Goal: Task Accomplishment & Management: Complete application form

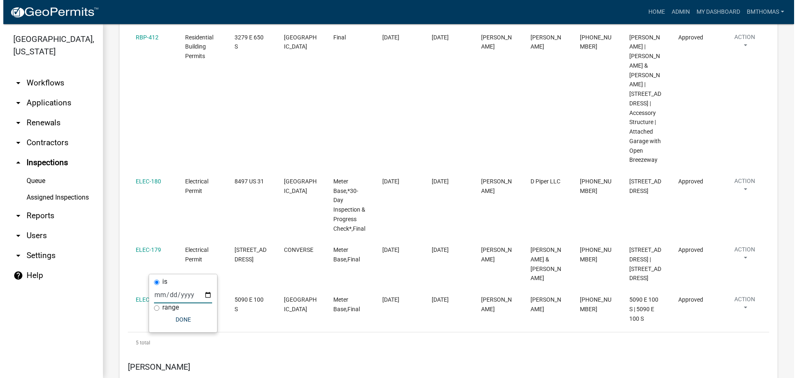
scroll to position [5225, 0]
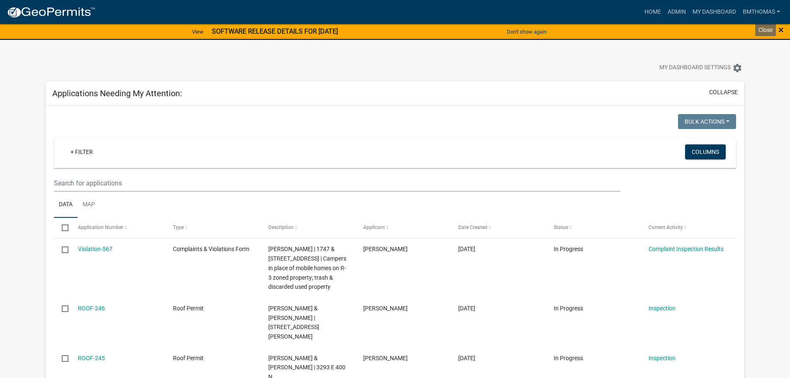
click at [783, 29] on span "×" at bounding box center [781, 30] width 5 height 12
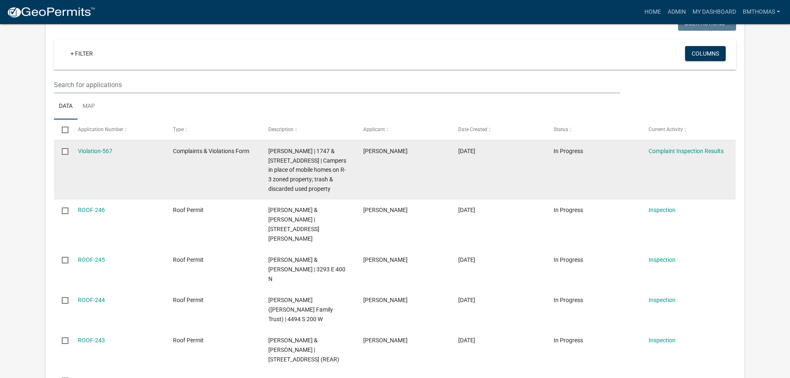
scroll to position [83, 0]
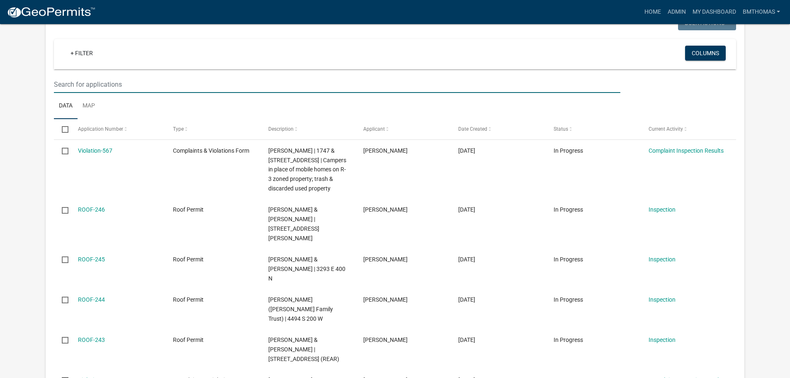
click at [127, 85] on input "text" at bounding box center [337, 84] width 566 height 17
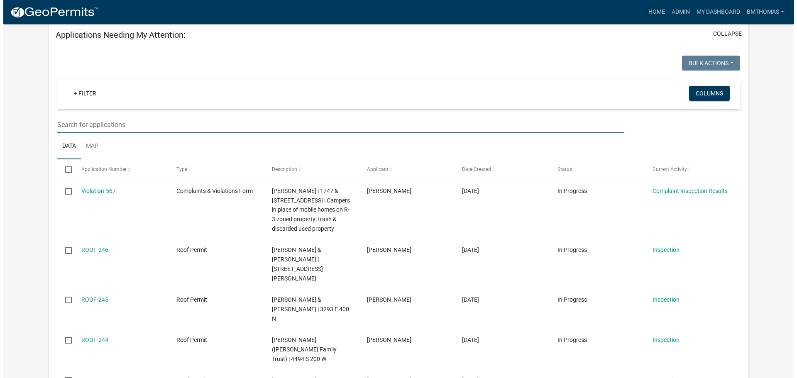
scroll to position [0, 0]
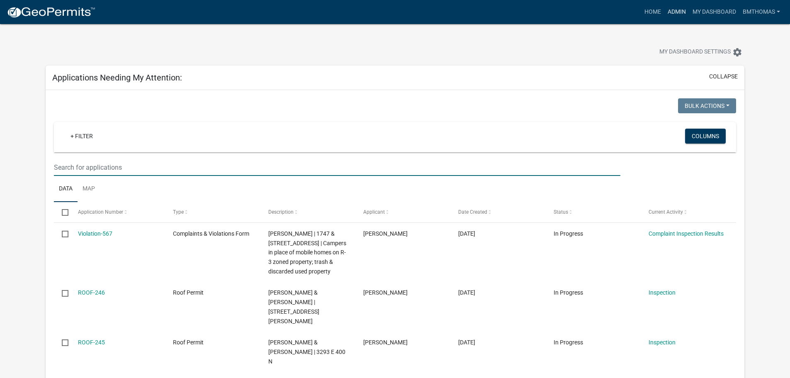
click at [681, 11] on link "Admin" at bounding box center [677, 12] width 25 height 16
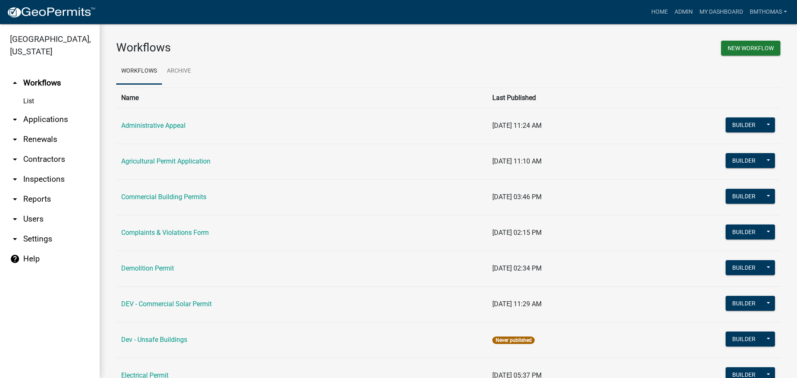
click at [44, 110] on link "arrow_drop_down Applications" at bounding box center [50, 120] width 100 height 20
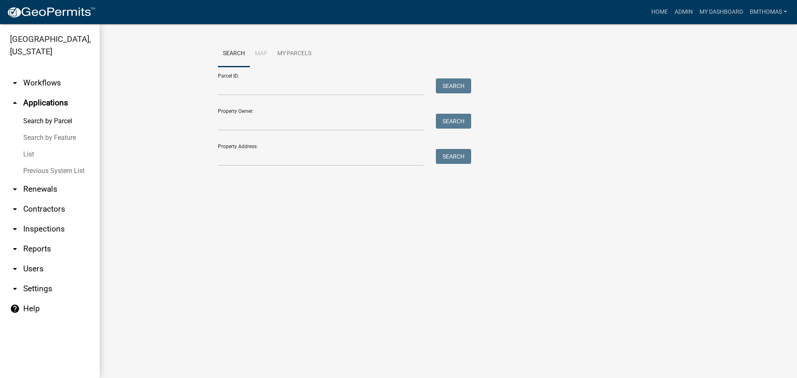
click at [30, 146] on link "List" at bounding box center [50, 154] width 100 height 17
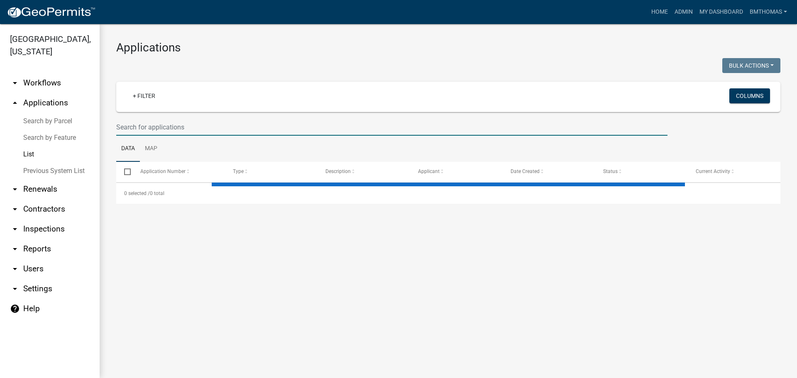
click at [178, 127] on input "text" at bounding box center [391, 127] width 551 height 17
select select "3: 100"
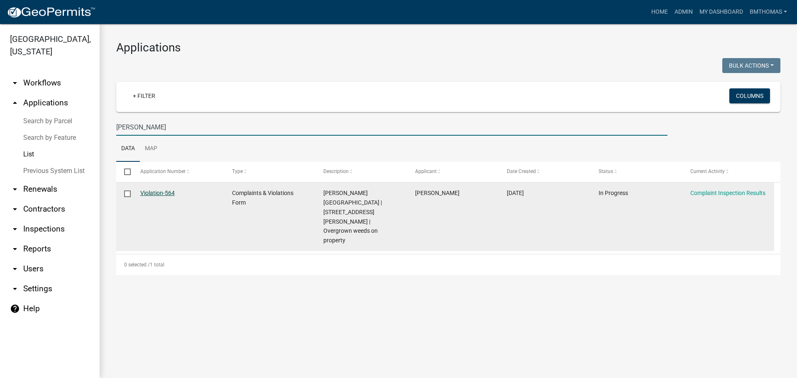
type input "laferney"
click at [156, 190] on link "Violation-564" at bounding box center [157, 193] width 34 height 7
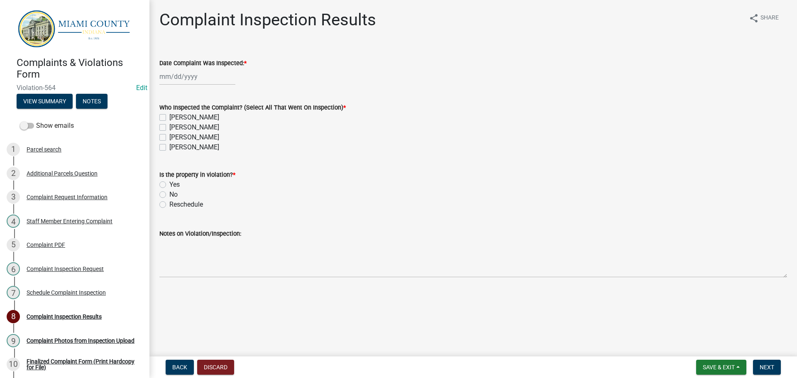
click at [207, 79] on div at bounding box center [197, 76] width 76 height 17
select select "9"
select select "2025"
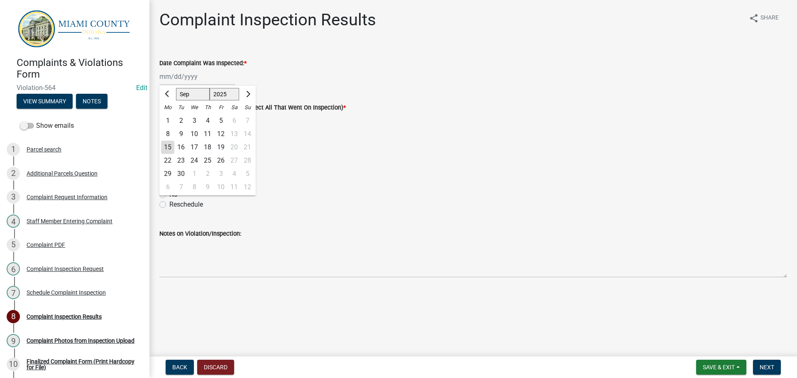
click at [172, 146] on div "15" at bounding box center [167, 147] width 13 height 13
type input "[DATE]"
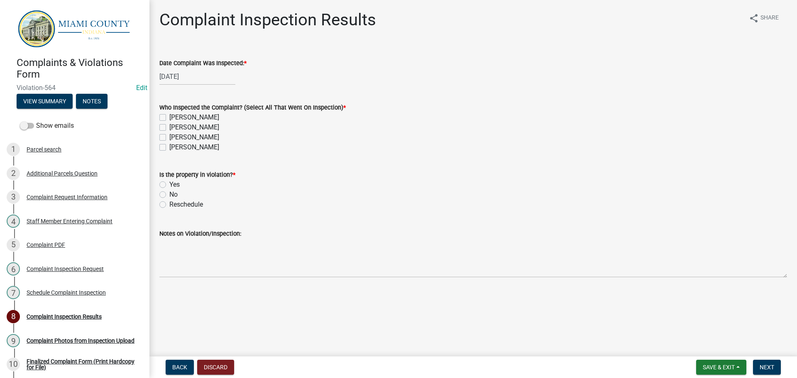
click at [169, 135] on label "[PERSON_NAME]" at bounding box center [194, 137] width 50 height 10
click at [169, 135] on input "[PERSON_NAME]" at bounding box center [171, 134] width 5 height 5
checkbox input "true"
checkbox input "false"
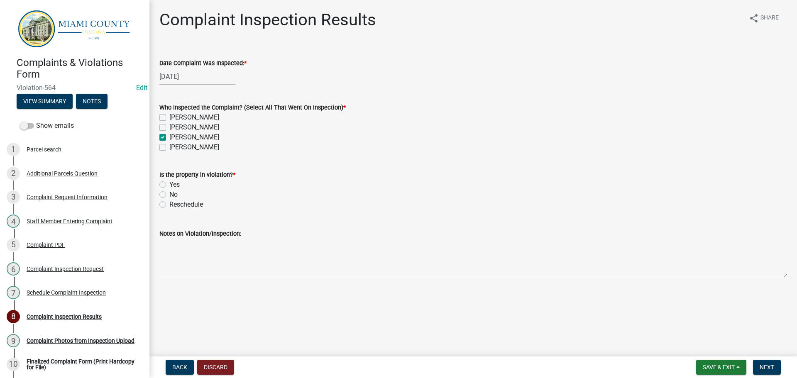
checkbox input "true"
checkbox input "false"
click at [169, 183] on label "Yes" at bounding box center [174, 185] width 10 height 10
click at [169, 183] on input "Yes" at bounding box center [171, 182] width 5 height 5
radio input "true"
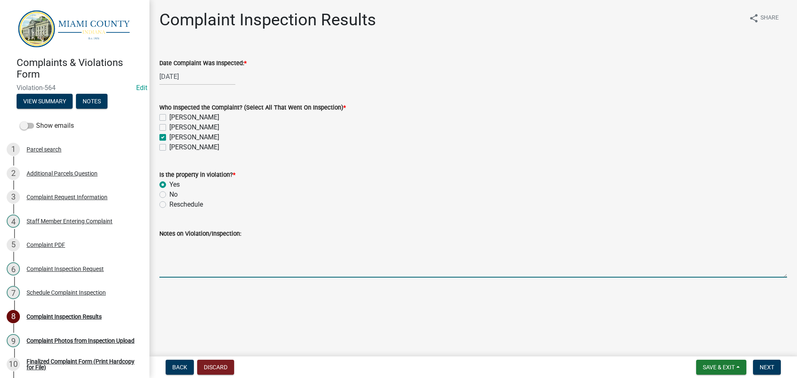
click at [191, 266] on textarea "Notes on Violation/Inspection:" at bounding box center [472, 258] width 627 height 39
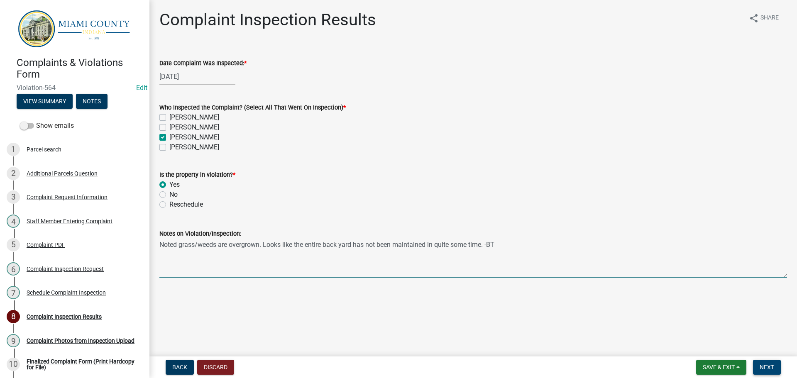
type textarea "Noted grass/weeds are overgrown. Looks like the entire back yard has not been m…"
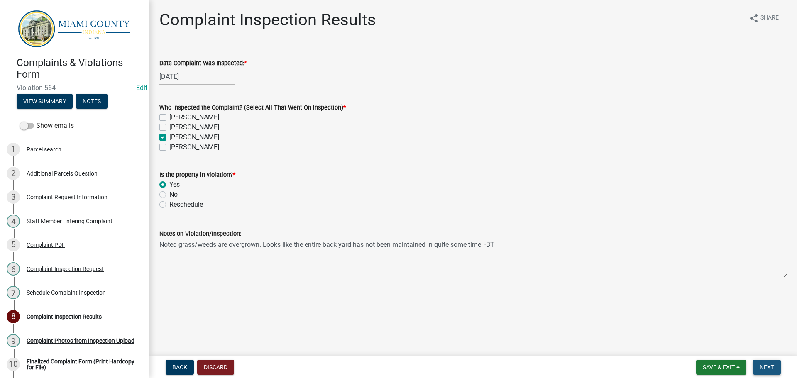
click at [772, 370] on span "Next" at bounding box center [766, 367] width 15 height 7
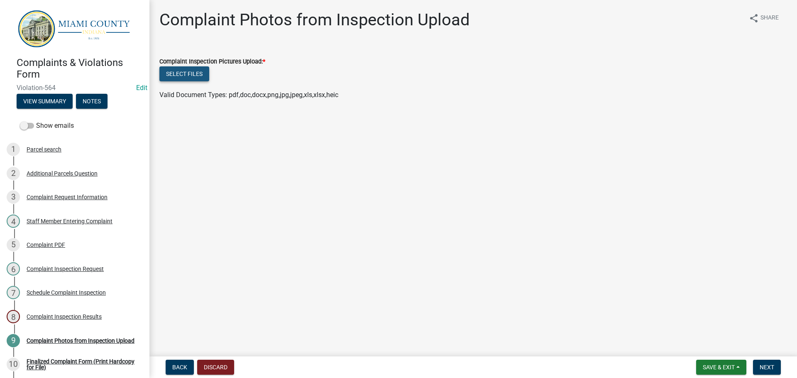
click at [190, 67] on button "Select files" at bounding box center [184, 73] width 50 height 15
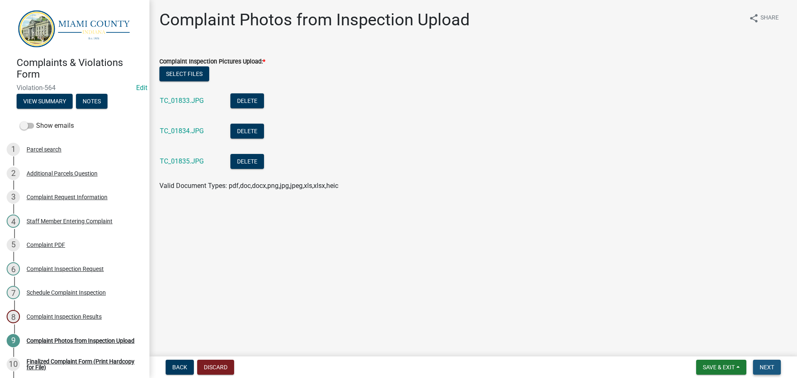
click at [755, 365] on button "Next" at bounding box center [767, 367] width 28 height 15
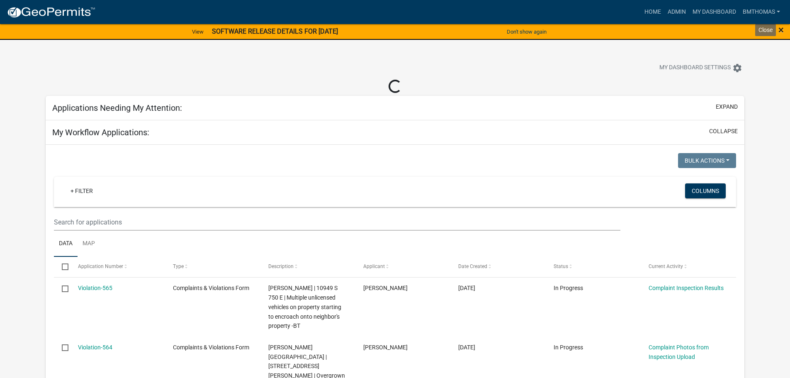
click at [781, 32] on span "×" at bounding box center [781, 30] width 5 height 12
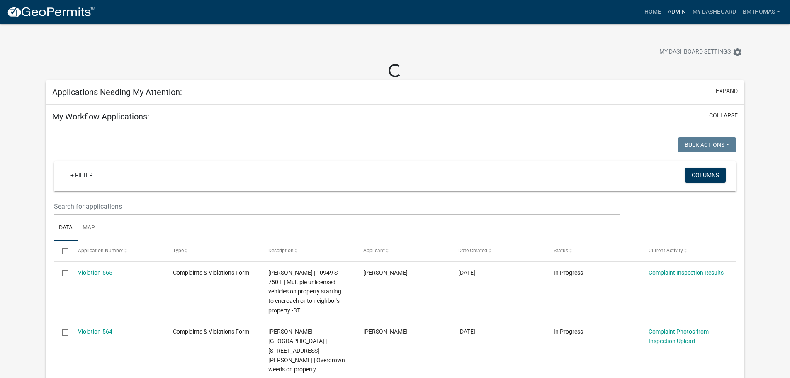
click at [682, 10] on link "Admin" at bounding box center [677, 12] width 25 height 16
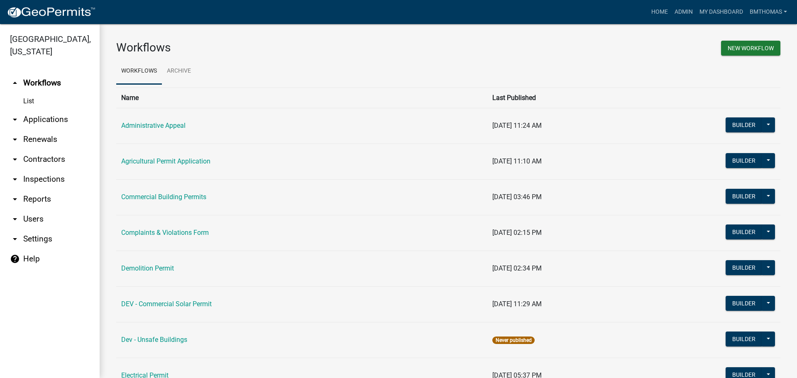
click at [39, 110] on link "arrow_drop_down Applications" at bounding box center [50, 120] width 100 height 20
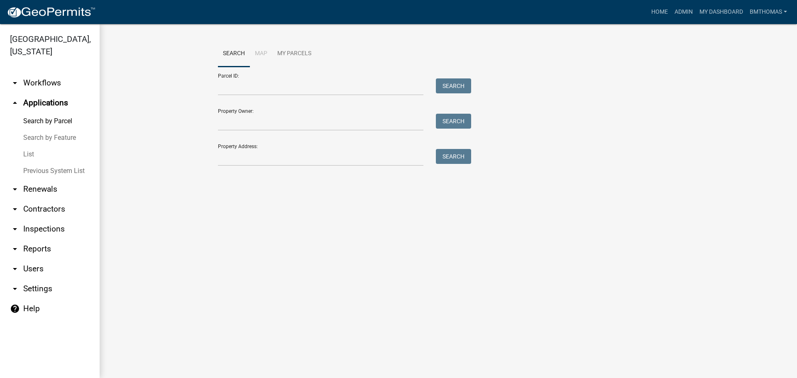
click at [31, 146] on link "List" at bounding box center [50, 154] width 100 height 17
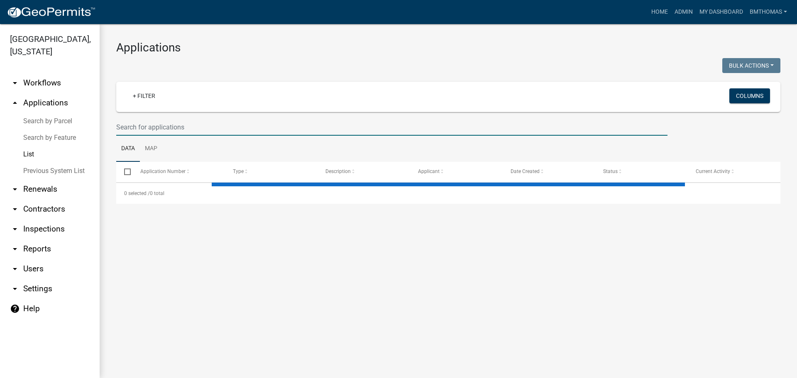
click at [176, 129] on input "text" at bounding box center [391, 127] width 551 height 17
select select "3: 100"
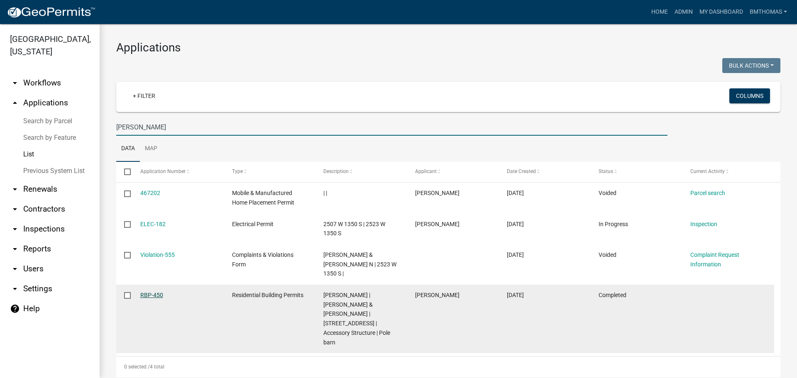
type input "benefiel"
click at [160, 292] on link "RBP-450" at bounding box center [151, 295] width 23 height 7
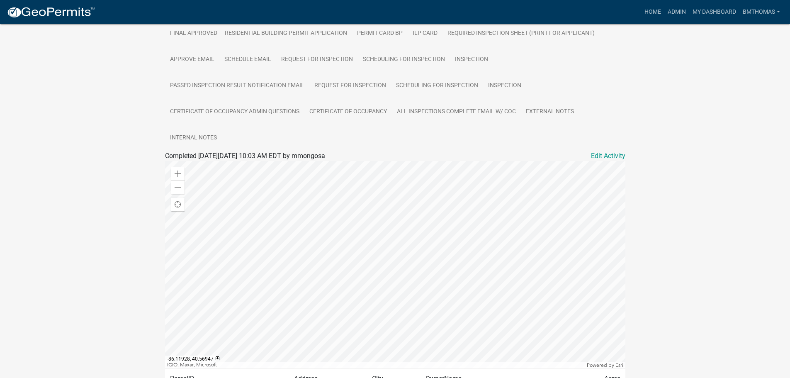
scroll to position [226, 0]
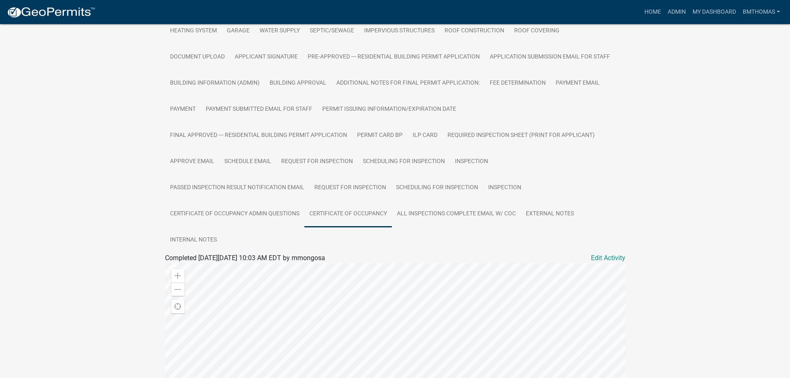
click at [322, 206] on link "Certificate of Occupancy" at bounding box center [349, 214] width 88 height 27
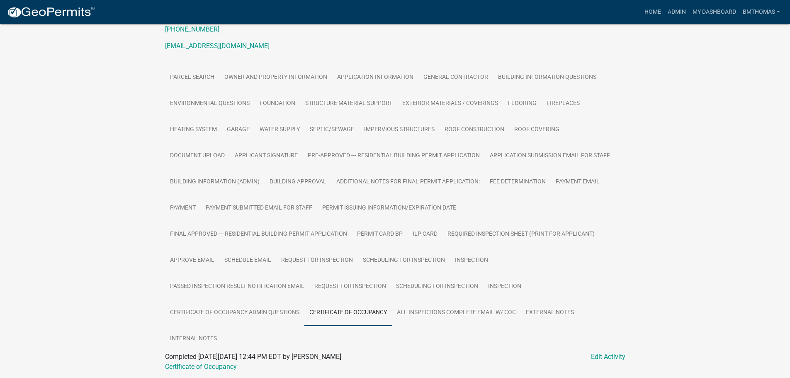
scroll to position [147, 0]
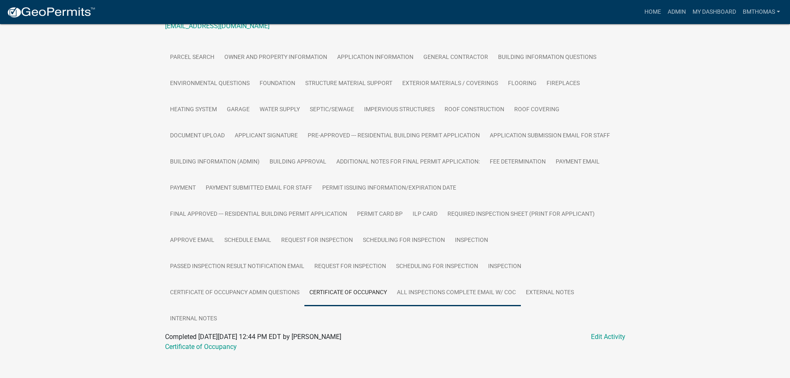
click at [462, 285] on link "All Inspections Complete Email W/ COC" at bounding box center [456, 293] width 129 height 27
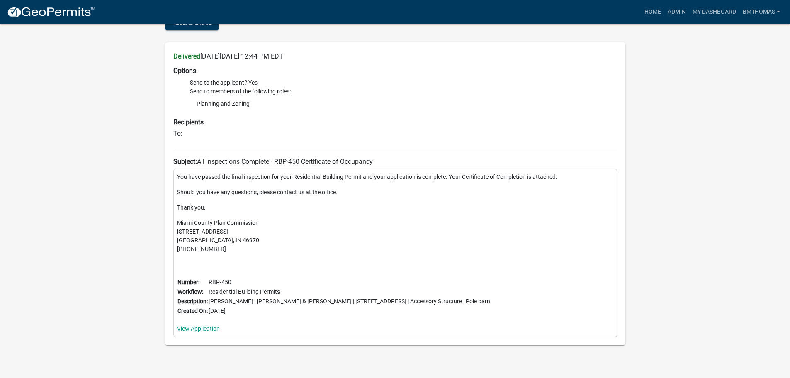
scroll to position [477, 0]
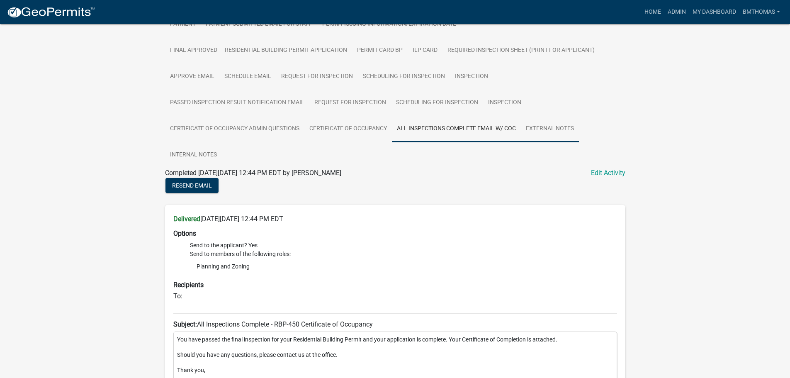
click at [565, 122] on link "External Notes" at bounding box center [550, 129] width 58 height 27
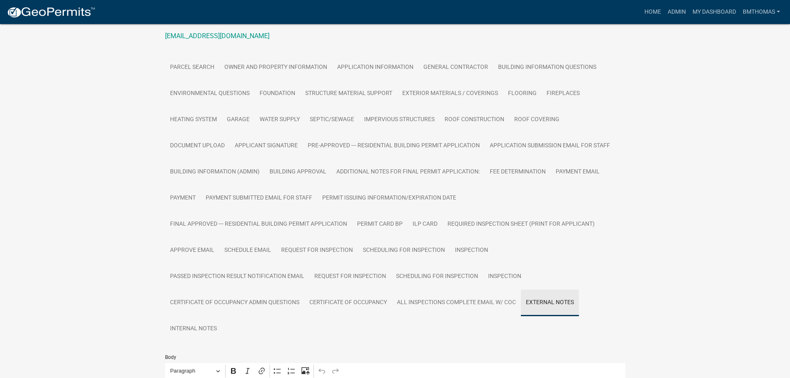
scroll to position [273, 0]
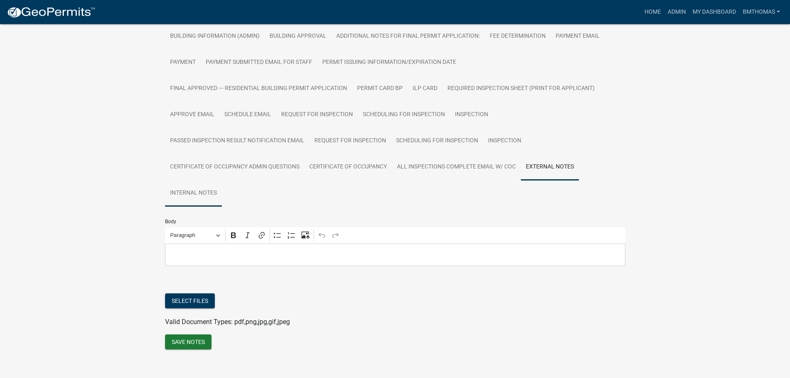
click at [192, 184] on link "Internal Notes" at bounding box center [193, 193] width 57 height 27
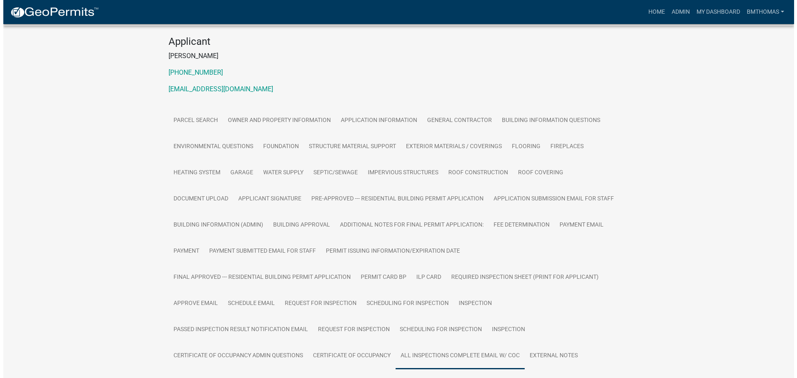
scroll to position [0, 0]
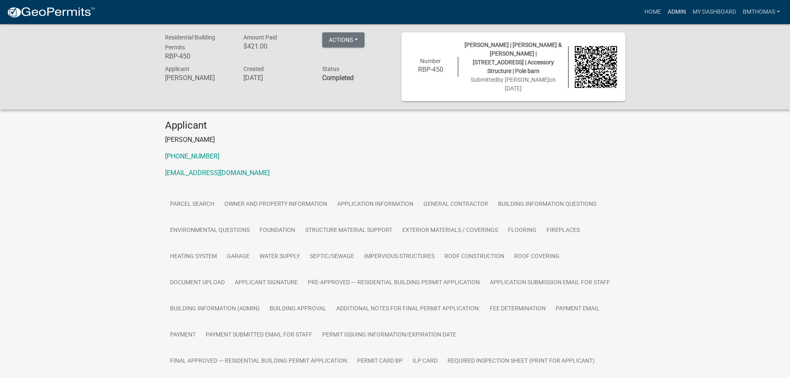
click at [674, 8] on link "Admin" at bounding box center [677, 12] width 25 height 16
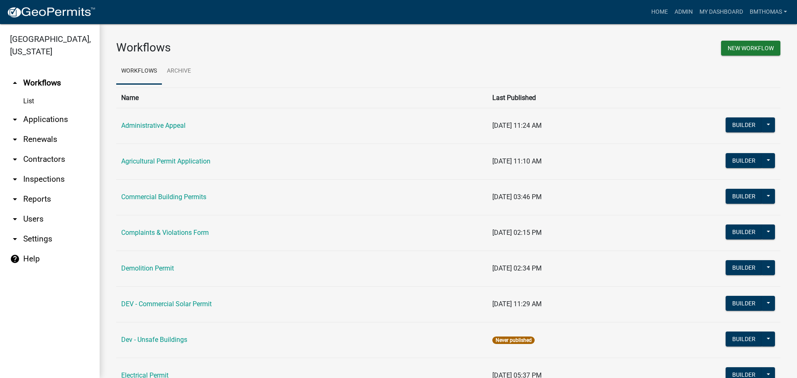
click at [35, 170] on link "arrow_drop_down Inspections" at bounding box center [50, 179] width 100 height 20
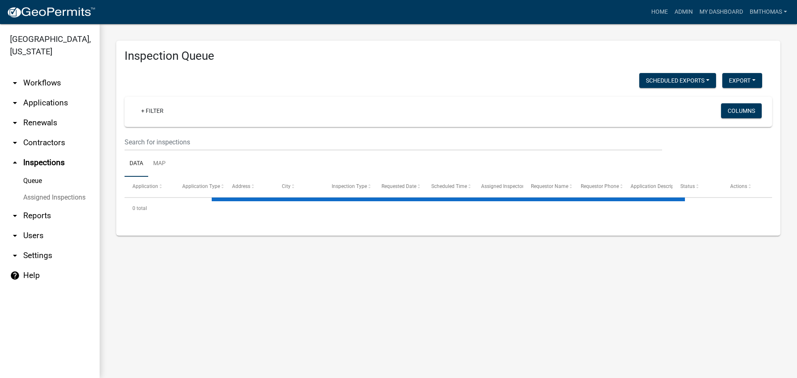
click at [36, 189] on link "Assigned Inspections" at bounding box center [50, 197] width 100 height 17
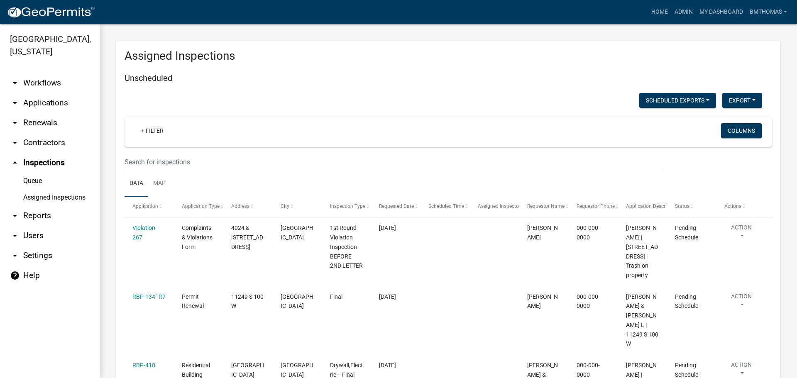
click at [47, 96] on link "arrow_drop_down Applications" at bounding box center [50, 103] width 100 height 20
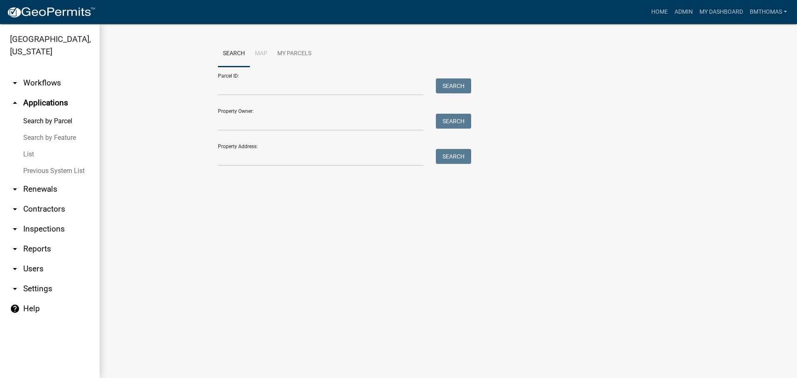
click at [30, 146] on link "List" at bounding box center [50, 154] width 100 height 17
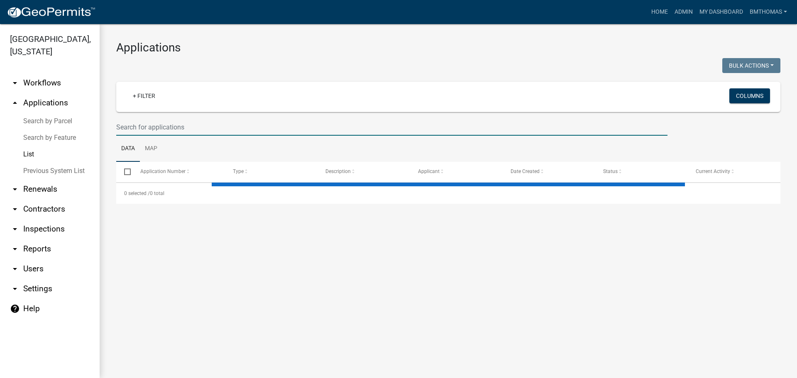
click at [141, 125] on input "text" at bounding box center [391, 127] width 551 height 17
select select "3: 100"
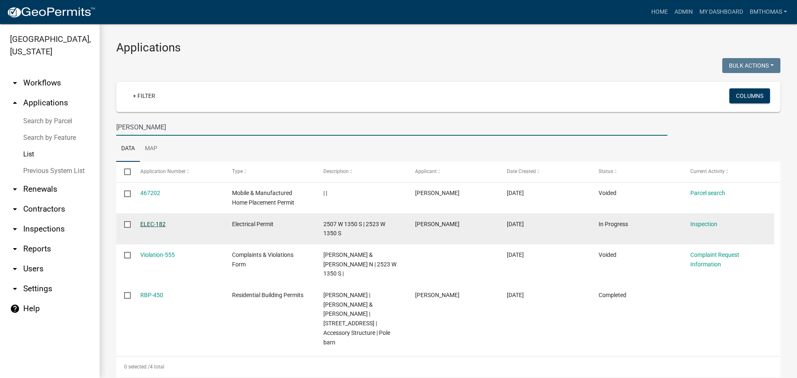
type input "benefiel"
click at [149, 223] on link "ELEC-182" at bounding box center [152, 224] width 25 height 7
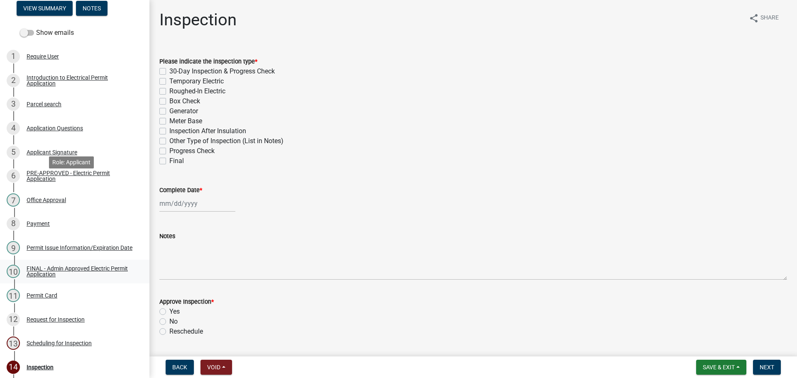
scroll to position [181, 0]
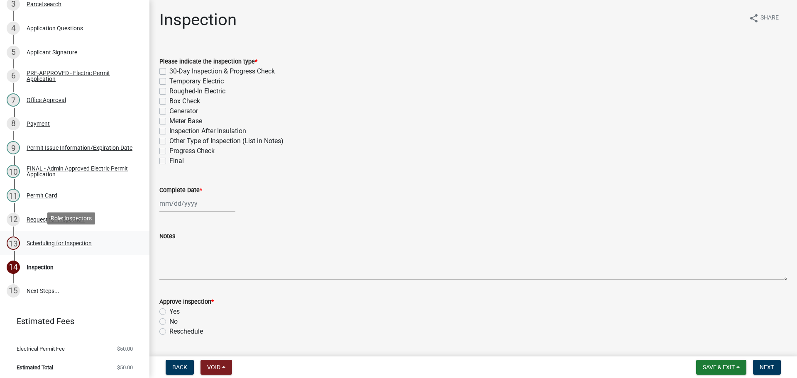
click at [62, 241] on div "Scheduling for Inspection" at bounding box center [59, 243] width 65 height 6
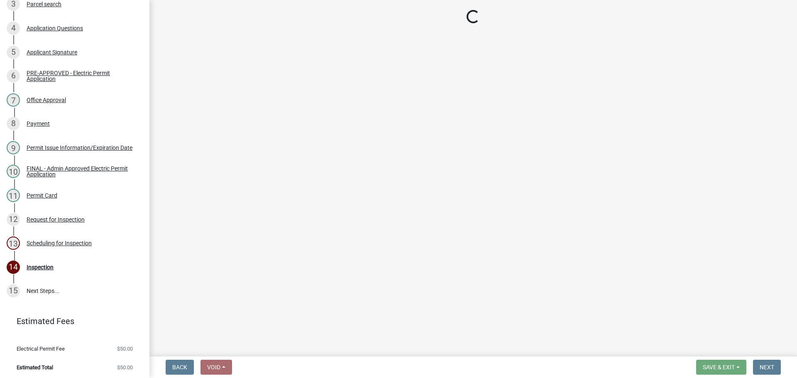
select select "25b75ae6-03c7-4280-9b34-fcf63005d5e5"
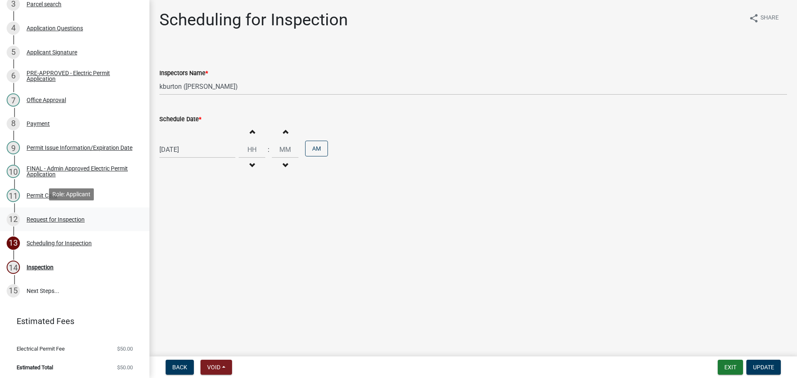
click at [56, 217] on div "Request for Inspection" at bounding box center [56, 220] width 58 height 6
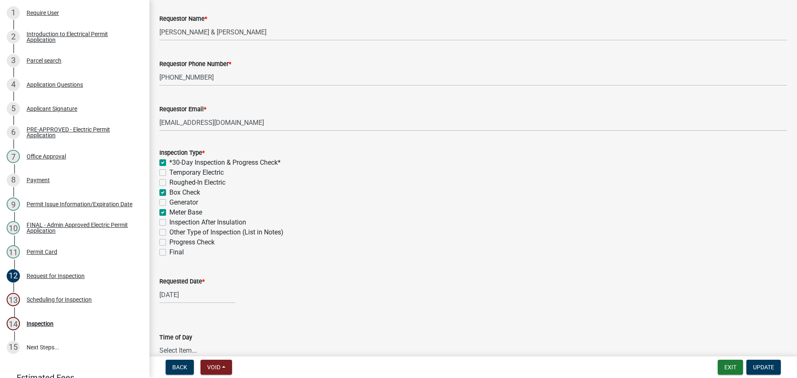
scroll to position [166, 0]
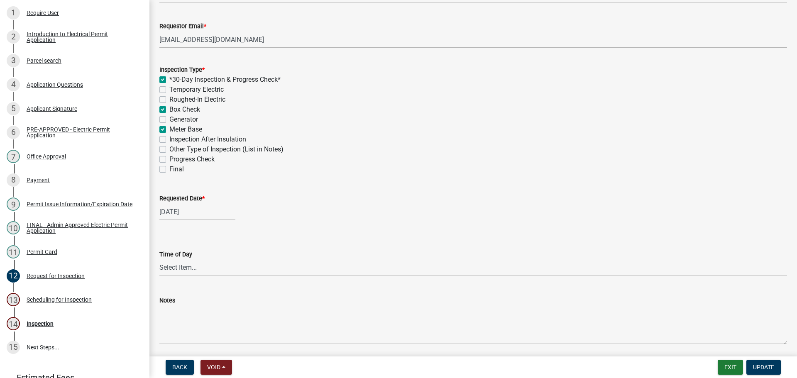
drag, startPoint x: 163, startPoint y: 168, endPoint x: 219, endPoint y: 194, distance: 61.6
click at [169, 169] on label "Final" at bounding box center [176, 169] width 15 height 10
click at [169, 169] on input "Final" at bounding box center [171, 166] width 5 height 5
checkbox input "true"
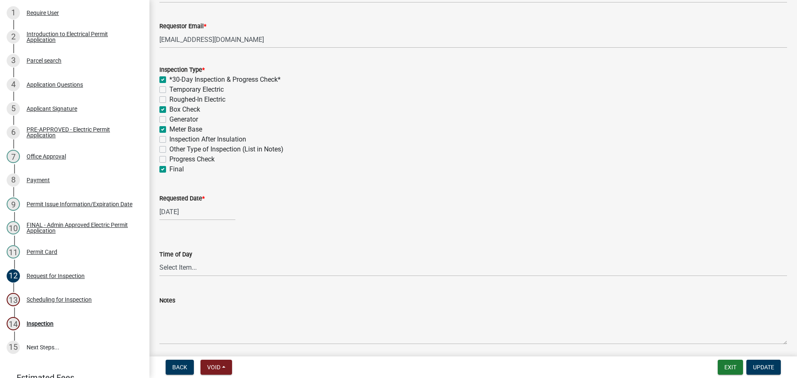
checkbox input "false"
checkbox input "true"
checkbox input "false"
checkbox input "true"
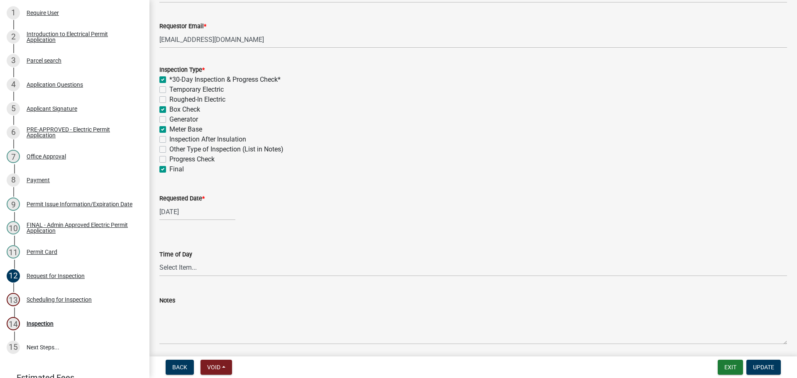
checkbox input "false"
checkbox input "true"
click at [760, 367] on span "Update" at bounding box center [763, 367] width 21 height 7
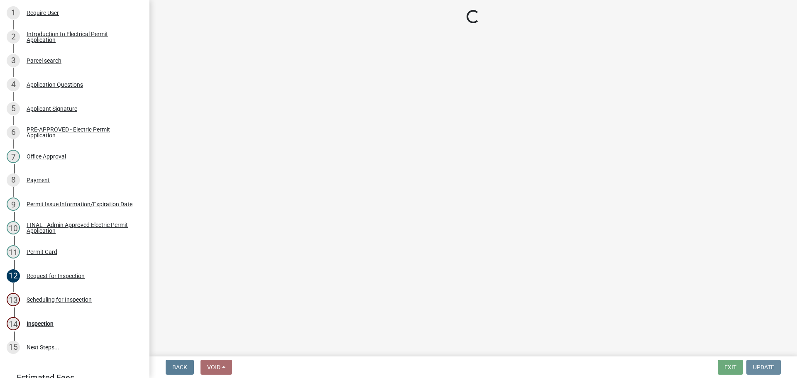
scroll to position [0, 0]
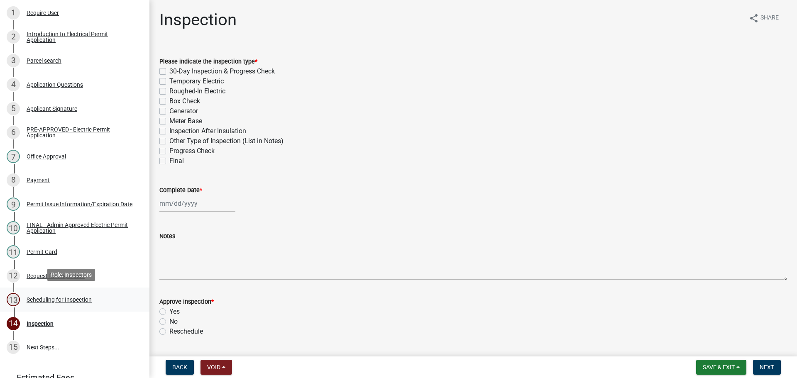
click at [59, 297] on div "Scheduling for Inspection" at bounding box center [59, 300] width 65 height 6
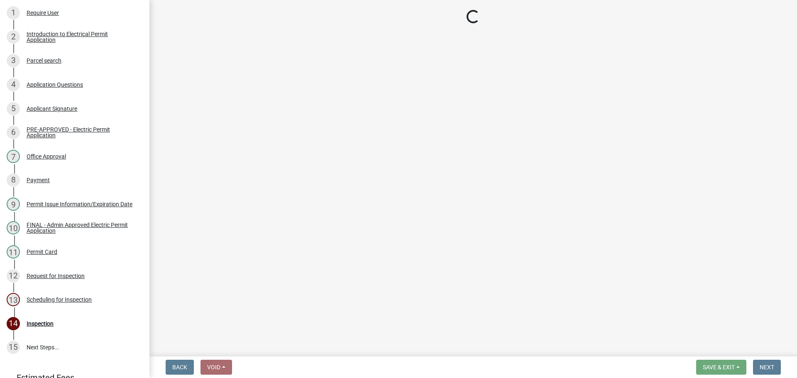
select select "25b75ae6-03c7-4280-9b34-fcf63005d5e5"
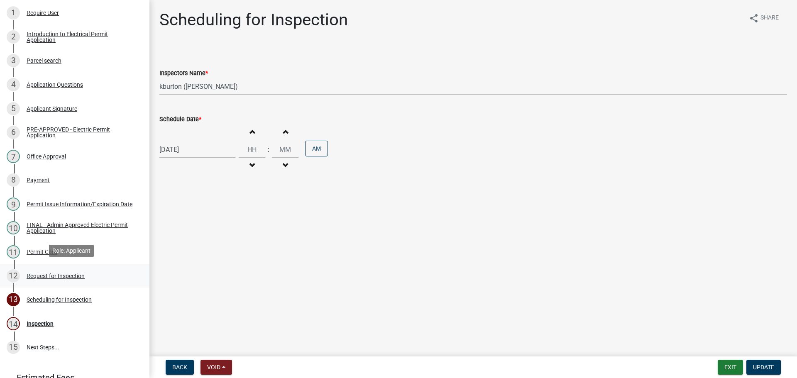
click at [32, 269] on div "12 Request for Inspection" at bounding box center [71, 275] width 129 height 13
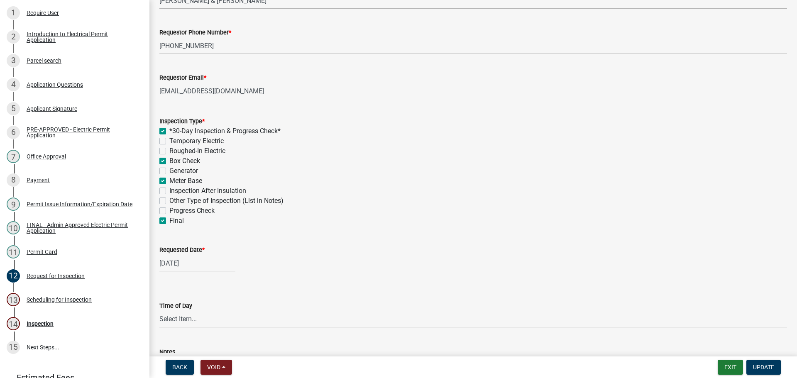
scroll to position [124, 0]
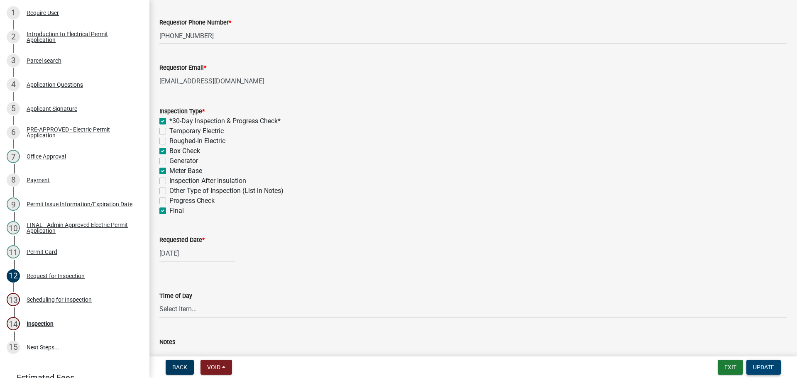
click at [768, 368] on span "Update" at bounding box center [763, 367] width 21 height 7
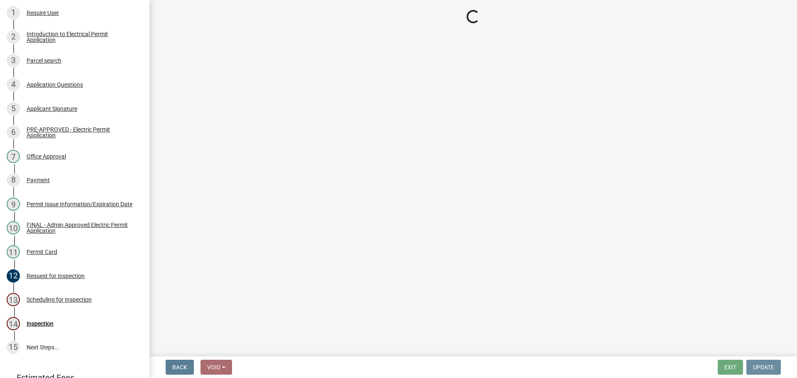
scroll to position [0, 0]
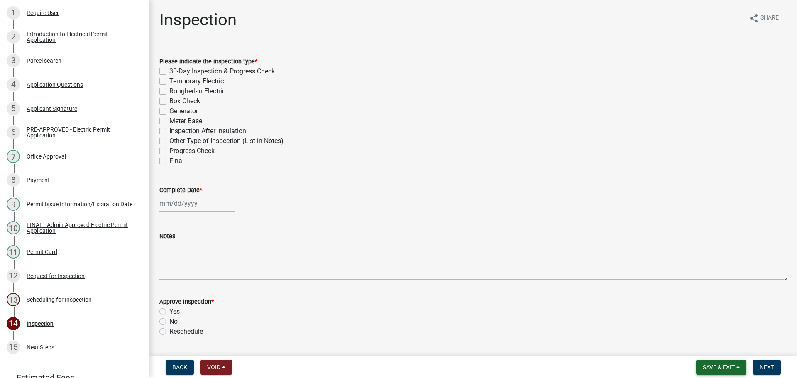
click at [727, 367] on span "Save & Exit" at bounding box center [718, 367] width 32 height 7
click at [719, 346] on button "Save & Exit" at bounding box center [713, 346] width 66 height 20
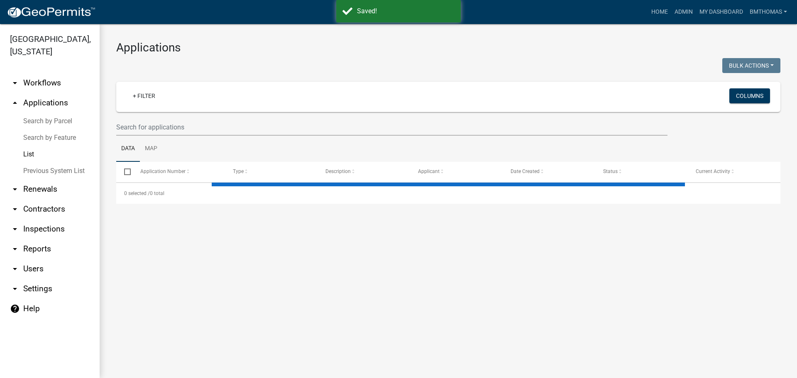
select select "3: 100"
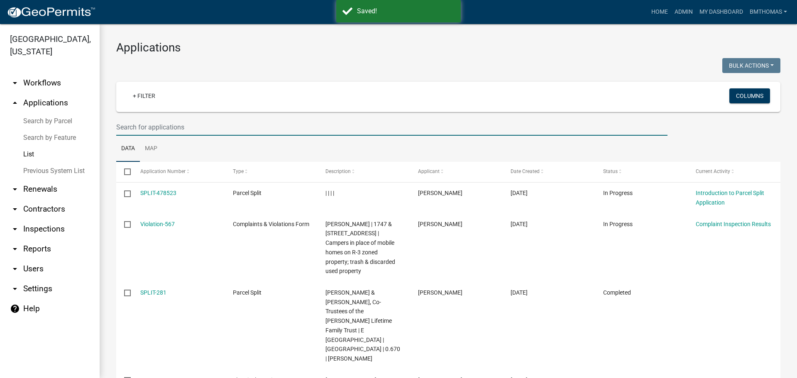
click at [173, 127] on input "text" at bounding box center [391, 127] width 551 height 17
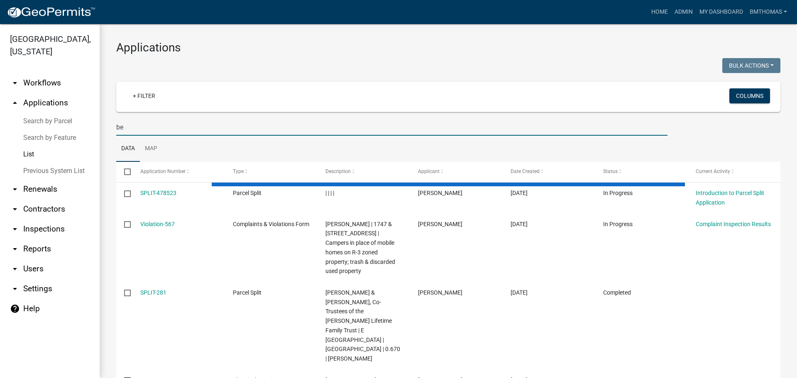
click at [149, 131] on input "be" at bounding box center [391, 127] width 551 height 17
type input "benefiel"
